Goal: Task Accomplishment & Management: Manage account settings

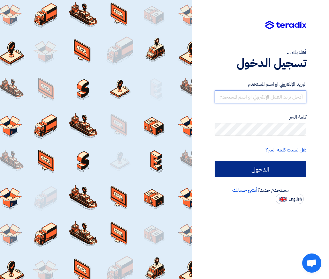
type input "[EMAIL_ADDRESS][DOMAIN_NAME]"
click at [261, 171] on input "الدخول" at bounding box center [261, 170] width 92 height 16
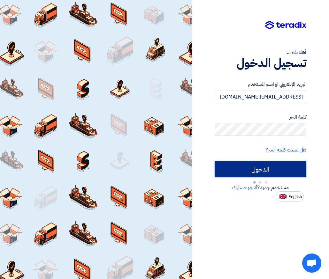
type input "Sign in"
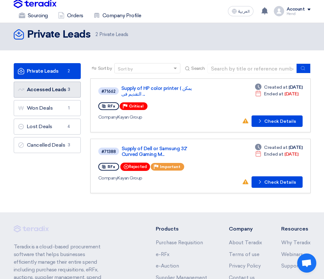
click at [61, 89] on link "Accessed Leads Accessed Leads 3" at bounding box center [47, 90] width 67 height 16
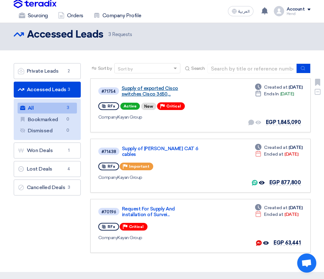
click at [164, 89] on link "Supply of exported Cisco switches Cisco 3650,..." at bounding box center [160, 91] width 77 height 11
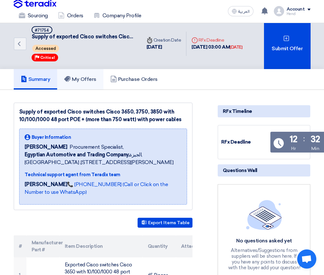
click at [80, 81] on h5 "My Offers" at bounding box center [80, 79] width 32 height 6
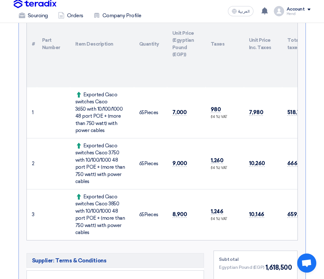
scroll to position [224, 0]
